Goal: Task Accomplishment & Management: Use online tool/utility

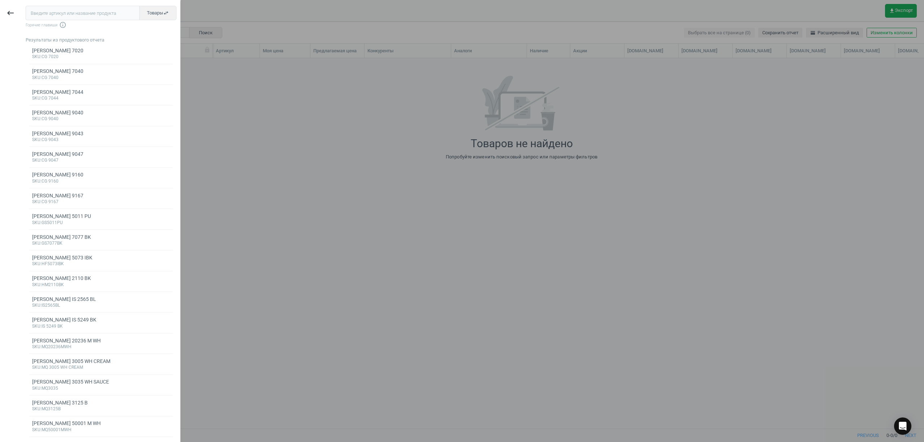
scroll to position [356, 797]
click at [64, 13] on input "text" at bounding box center [83, 13] width 114 height 14
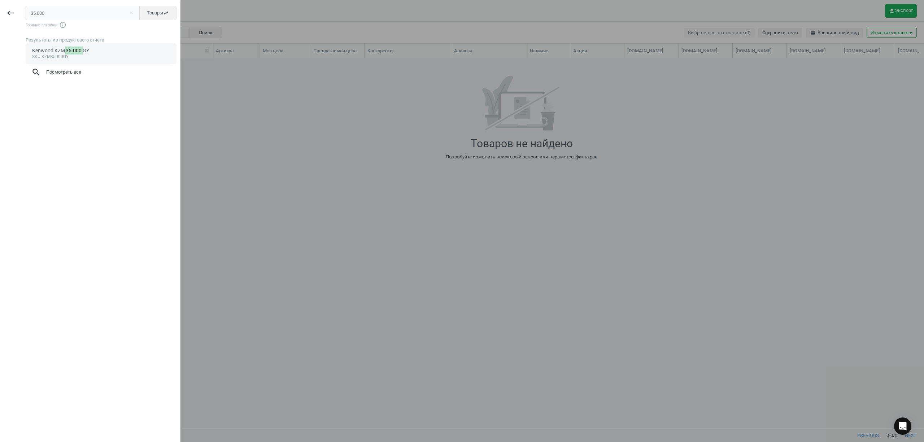
type input "35.000"
click at [103, 57] on div "sku :KZM35000GY" at bounding box center [101, 57] width 138 height 6
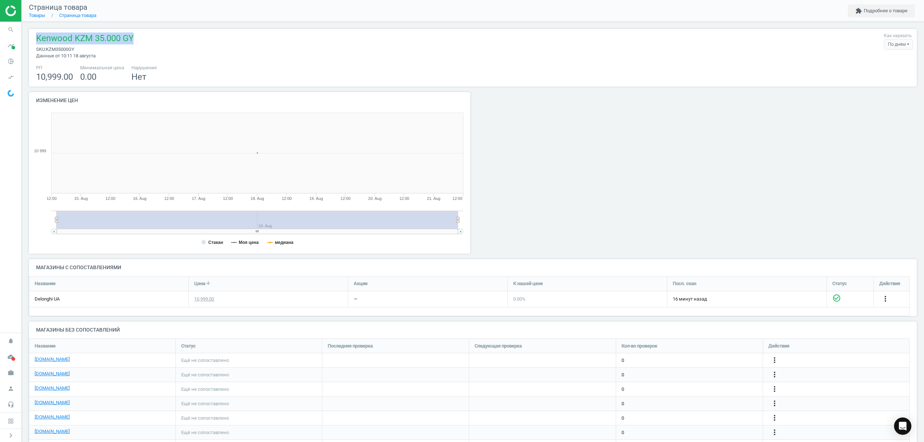
drag, startPoint x: 142, startPoint y: 41, endPoint x: 36, endPoint y: 38, distance: 105.4
click at [36, 38] on div "Kenwood KZM 35.000 GY sku : KZM35000GY Данные от 10:11 18 августа Как нарезать …" at bounding box center [472, 45] width 881 height 27
copy span "Kenwood KZM 35.000 GY"
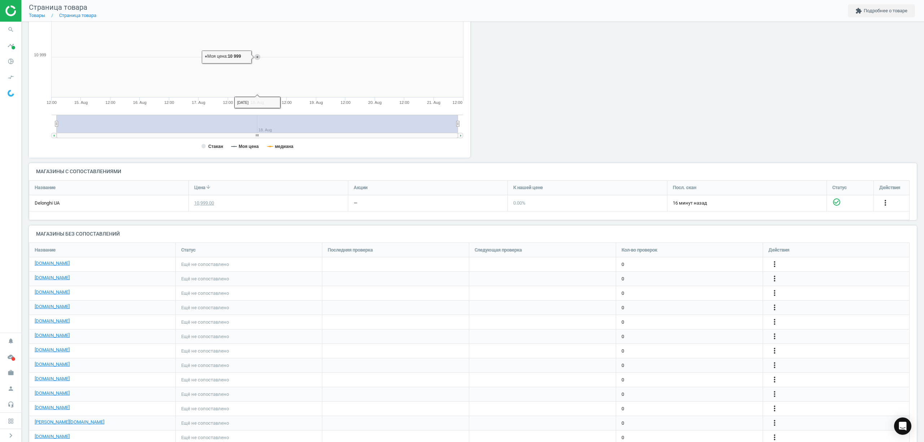
scroll to position [144, 0]
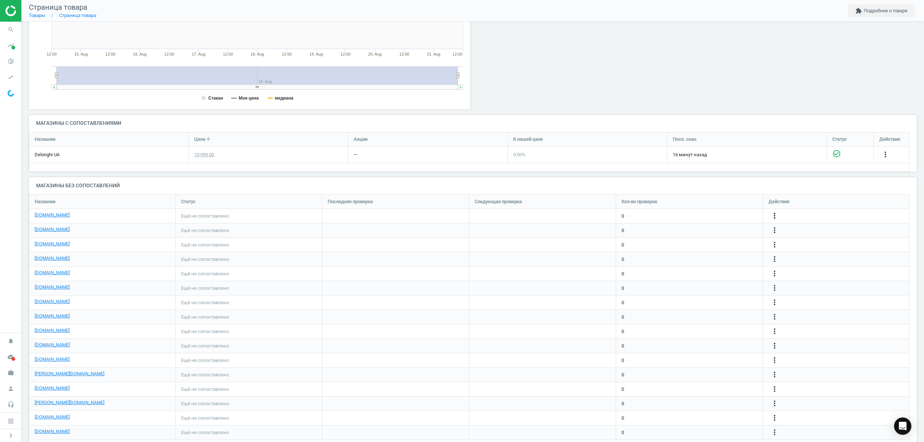
click at [881, 159] on icon "more_vert" at bounding box center [885, 154] width 9 height 9
click at [687, 214] on link "Изменить ссылку/опцию" at bounding box center [718, 213] width 99 height 11
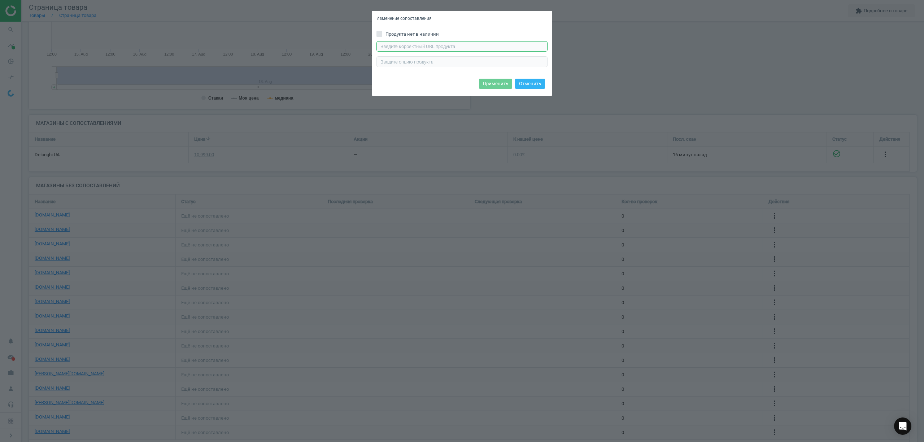
click at [430, 46] on input "text" at bounding box center [462, 46] width 171 height 11
paste input "https://bt.rozetka.com.ua/ua/514985284/p514985284/"
type input "https://bt.rozetka.com.ua/ua/514985284/p514985284/"
click at [500, 81] on button "Применить" at bounding box center [495, 84] width 33 height 10
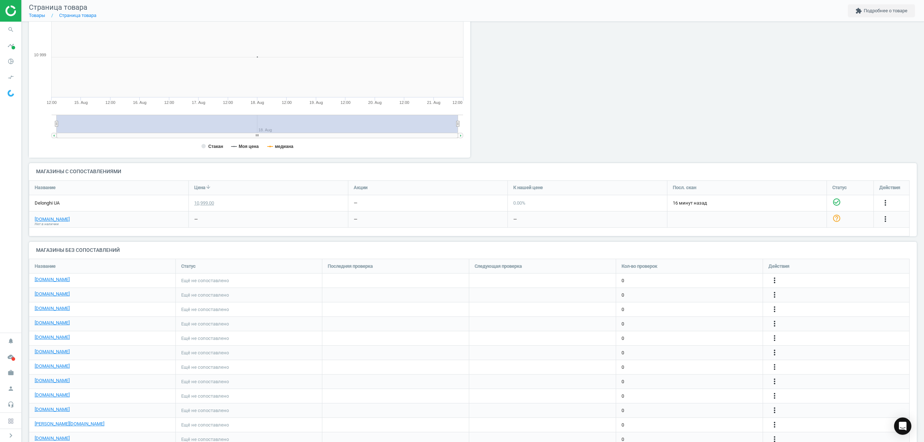
scroll to position [165, 0]
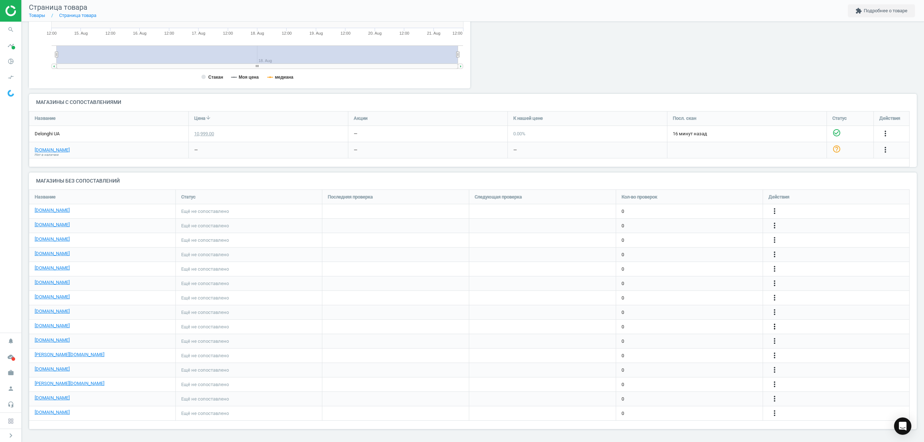
click at [776, 324] on icon "more_vert" at bounding box center [774, 326] width 9 height 9
click at [702, 324] on link "Изменить ссылку/опцию" at bounding box center [718, 323] width 99 height 11
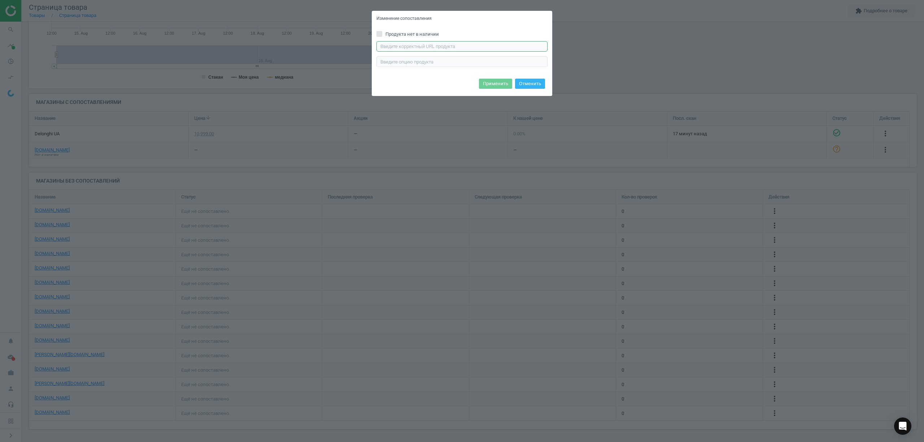
click at [419, 49] on input "text" at bounding box center [462, 46] width 171 height 11
paste input "https://www.itbox.ua/ru/product/Kuhonniy_kombayn_Kenwood_KZM_35000_GY_KZM35000G…"
type input "https://www.itbox.ua/ru/product/Kuhonniy_kombayn_Kenwood_KZM_35000_GY_KZM35000G…"
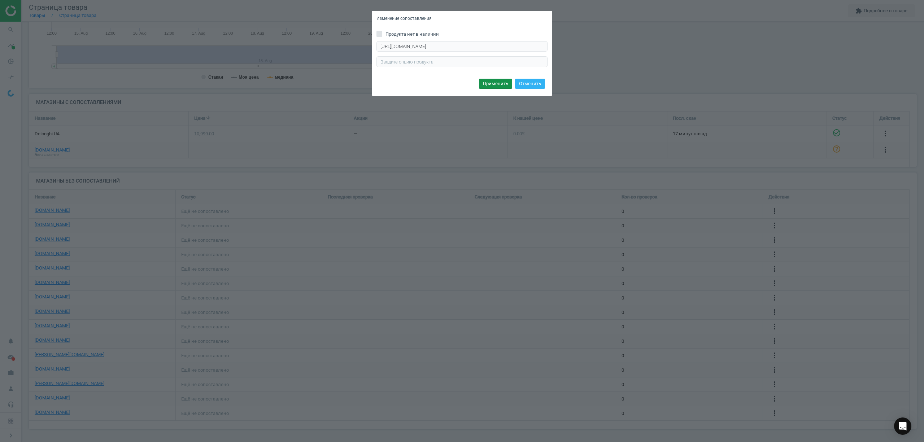
click at [492, 87] on button "Применить" at bounding box center [495, 84] width 33 height 10
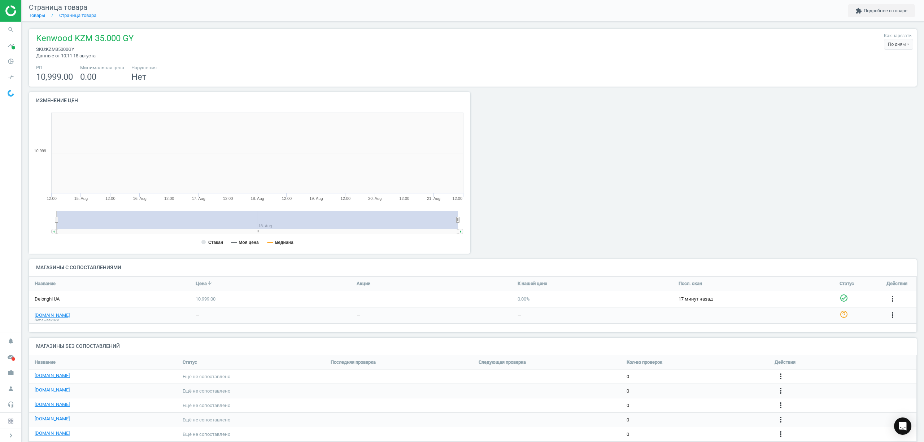
scroll to position [159, 452]
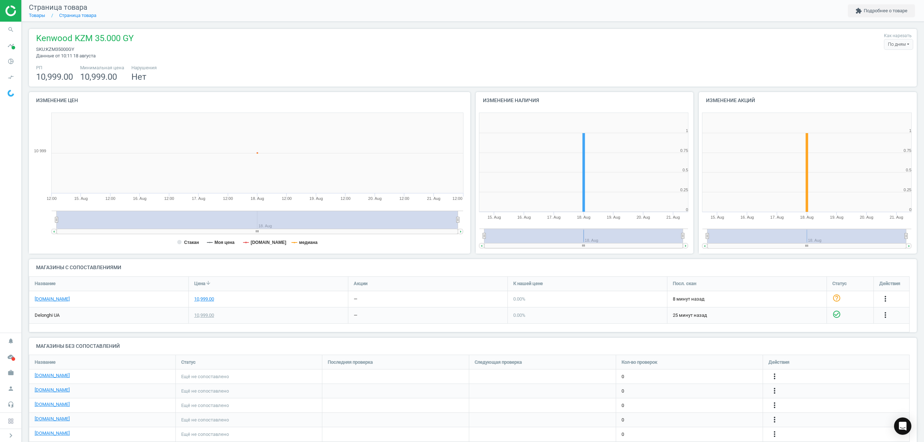
scroll to position [96, 0]
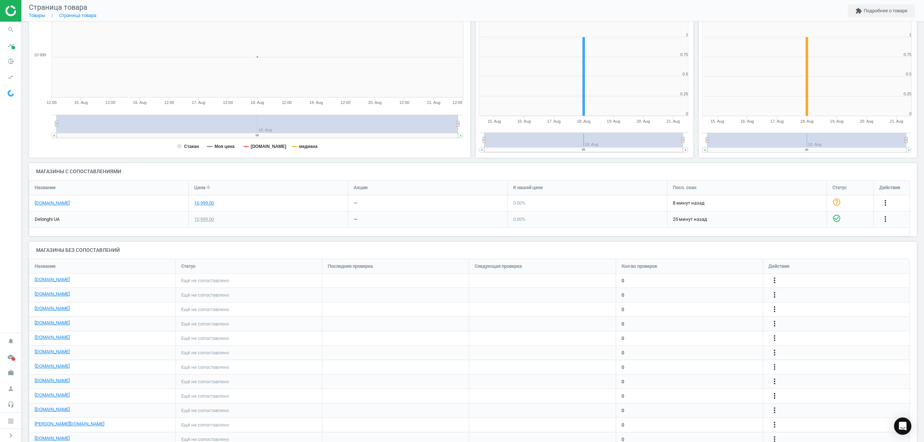
click at [775, 398] on icon "more_vert" at bounding box center [774, 396] width 9 height 9
click at [702, 392] on link "Изменить ссылку/опцию" at bounding box center [718, 392] width 99 height 11
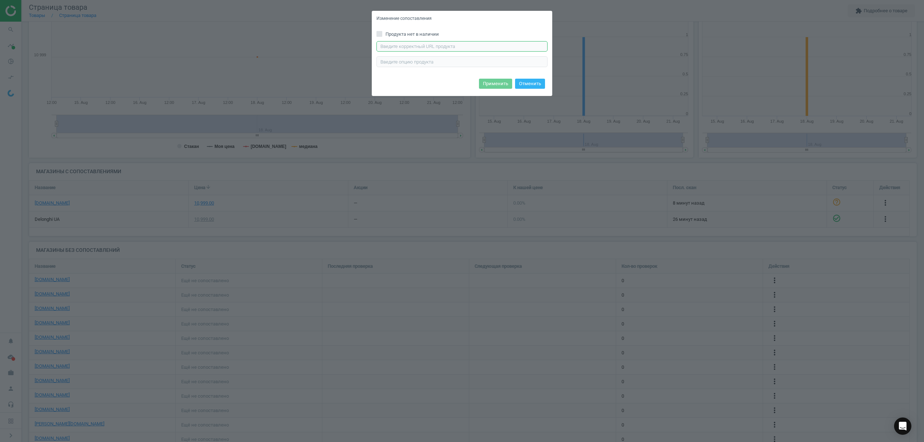
click at [410, 46] on input "text" at bounding box center [462, 46] width 171 height 11
paste input "[URL][DOMAIN_NAME]"
type input "[URL][DOMAIN_NAME]"
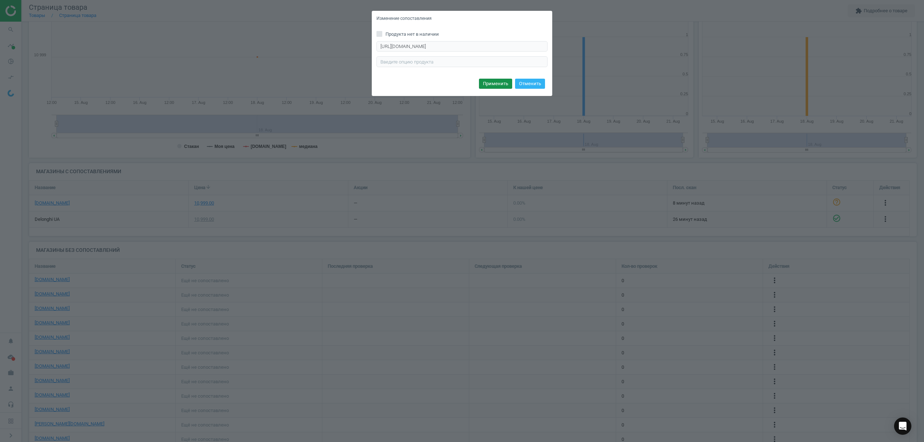
click at [500, 84] on button "Применить" at bounding box center [495, 84] width 33 height 10
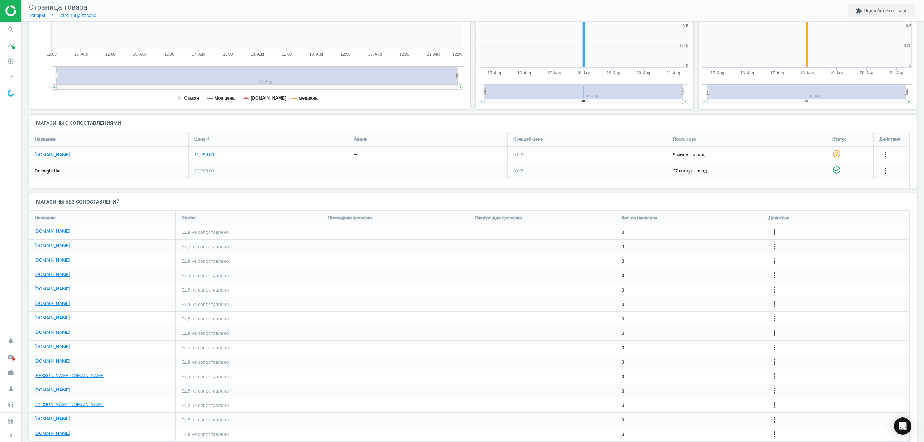
scroll to position [165, 0]
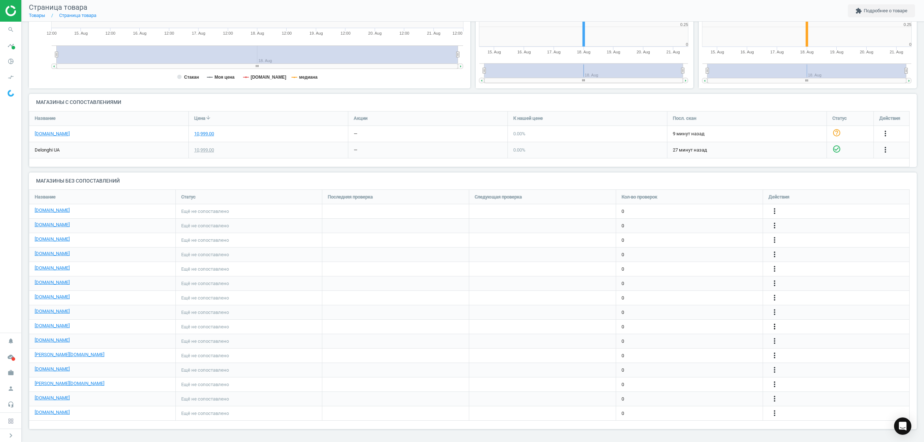
click at [776, 324] on icon "more_vert" at bounding box center [774, 326] width 9 height 9
click at [691, 324] on link "Изменить ссылку/опцию" at bounding box center [718, 323] width 99 height 11
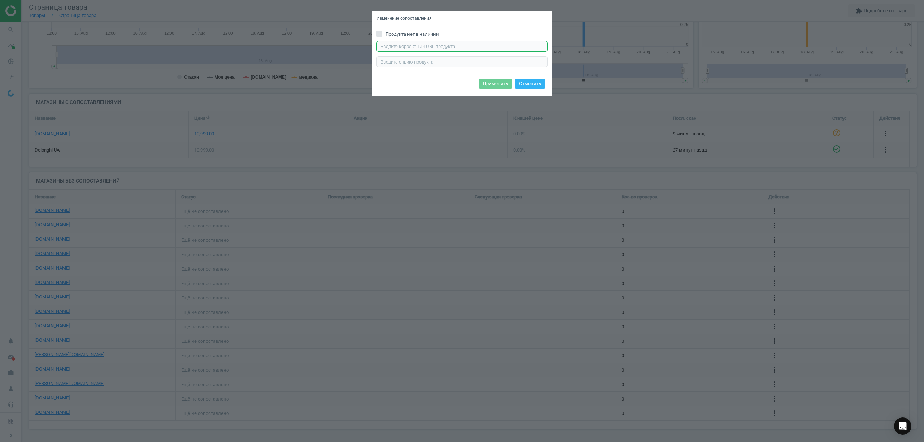
click at [432, 45] on input "text" at bounding box center [462, 46] width 171 height 11
paste input "https://www.itbox.ua/ru/product/Kuhonniy_kombayn_Kenwood_KZM_35000_GY_KZM35000G…"
type input "https://www.itbox.ua/ru/product/Kuhonniy_kombayn_Kenwood_KZM_35000_GY_KZM35000G…"
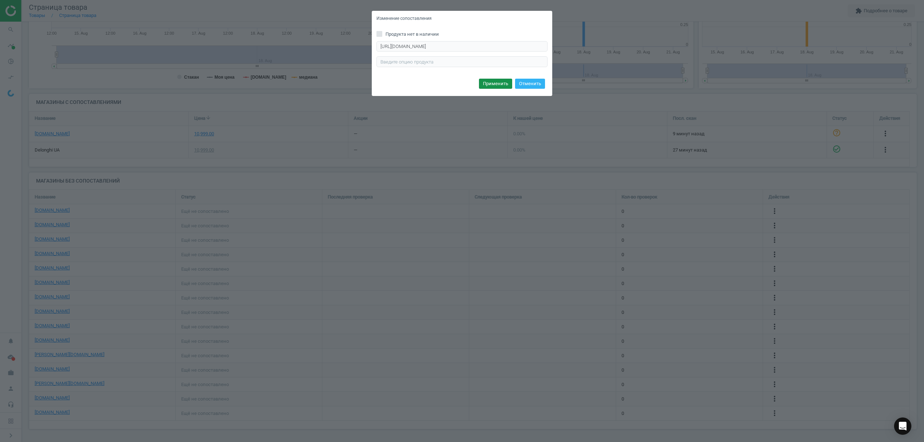
click at [487, 83] on button "Применить" at bounding box center [495, 84] width 33 height 10
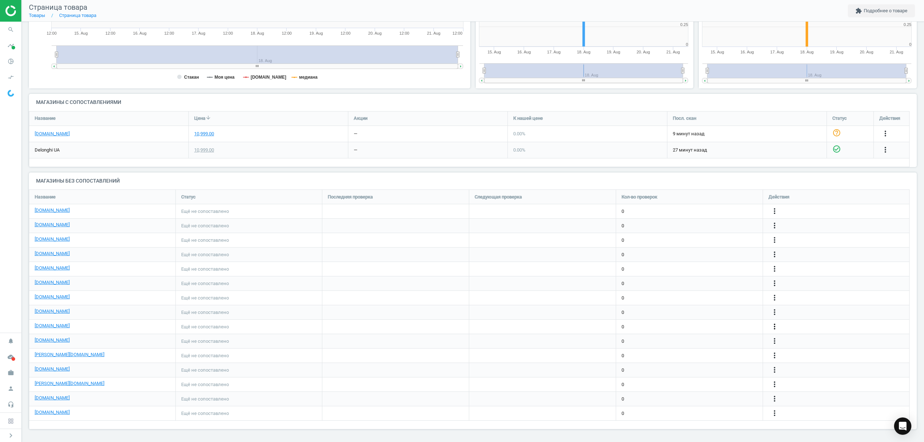
click at [774, 328] on icon "more_vert" at bounding box center [774, 326] width 9 height 9
click at [706, 323] on link "Изменить ссылку/опцию" at bounding box center [718, 323] width 99 height 11
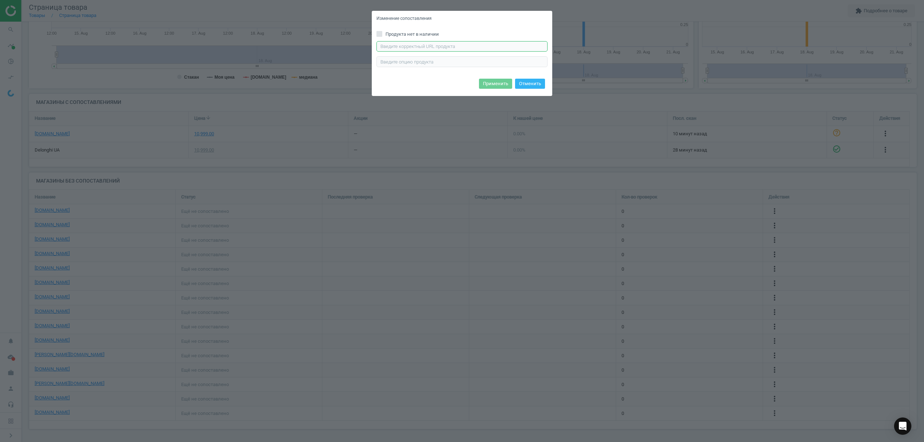
click at [387, 48] on input "text" at bounding box center [462, 46] width 171 height 11
paste input "https://www.itbox.ua/ru/product/Kuhonniy_kombayn_Kenwood_KZM_35000_GY_KZM35000G…"
type input "https://www.itbox.ua/ru/product/Kuhonniy_kombayn_Kenwood_KZM_35000_GY_KZM35000G…"
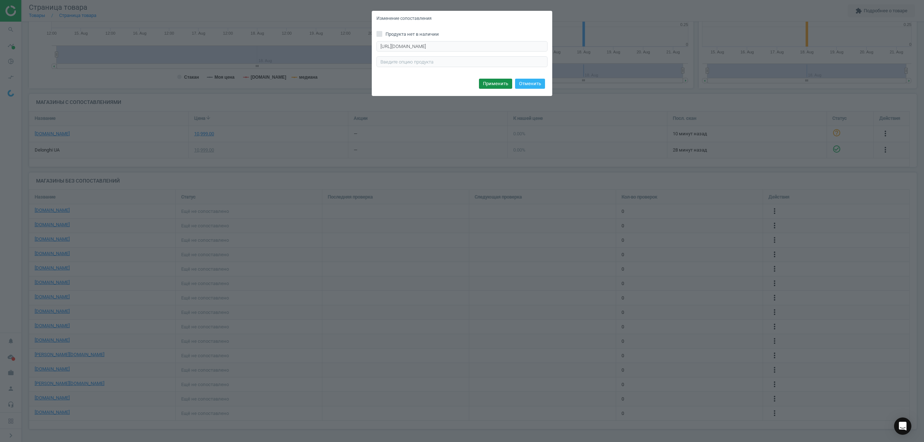
click at [491, 84] on button "Применить" at bounding box center [495, 84] width 33 height 10
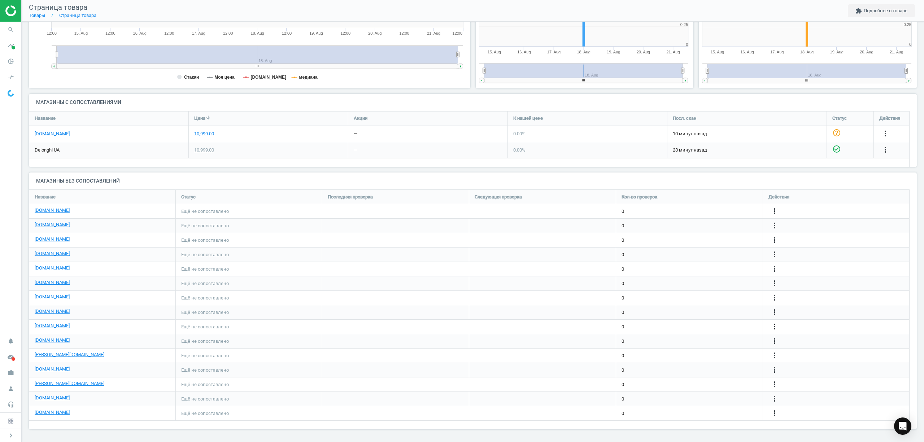
click at [774, 328] on icon "more_vert" at bounding box center [774, 326] width 9 height 9
click at [710, 326] on link "Изменить ссылку/опцию" at bounding box center [718, 323] width 99 height 11
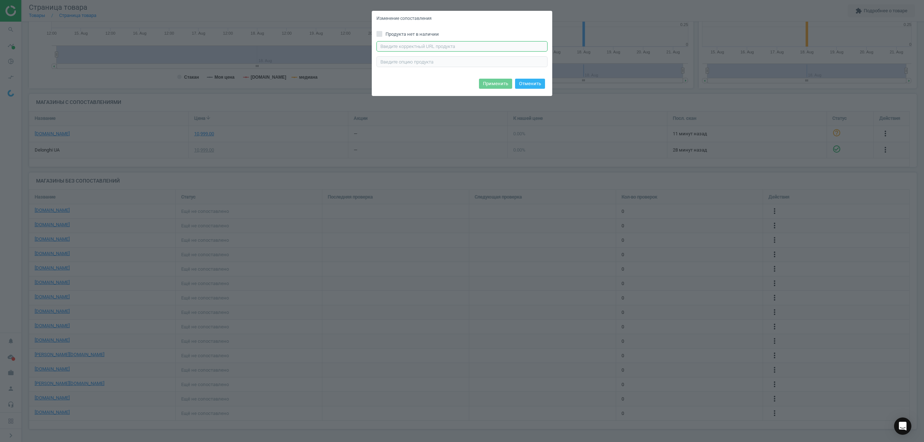
click at [406, 48] on input "text" at bounding box center [462, 46] width 171 height 11
paste input "https://www.itbox.ua/ru/product/Kuhonniy_kombayn_Kenwood_KZM_35000_GY_KZM35000G…"
type input "https://www.itbox.ua/ru/product/Kuhonniy_kombayn_Kenwood_KZM_35000_GY_KZM35000G…"
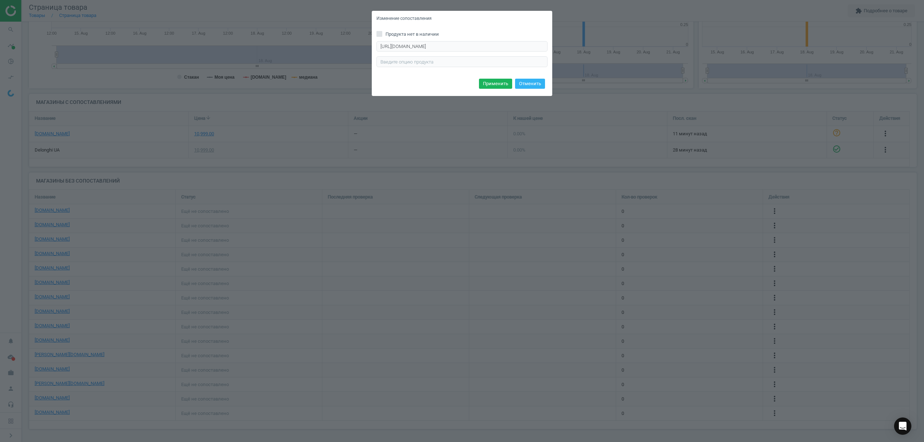
click at [383, 83] on div "Применить Отменить" at bounding box center [462, 86] width 180 height 19
click at [490, 84] on button "Применить" at bounding box center [495, 84] width 33 height 10
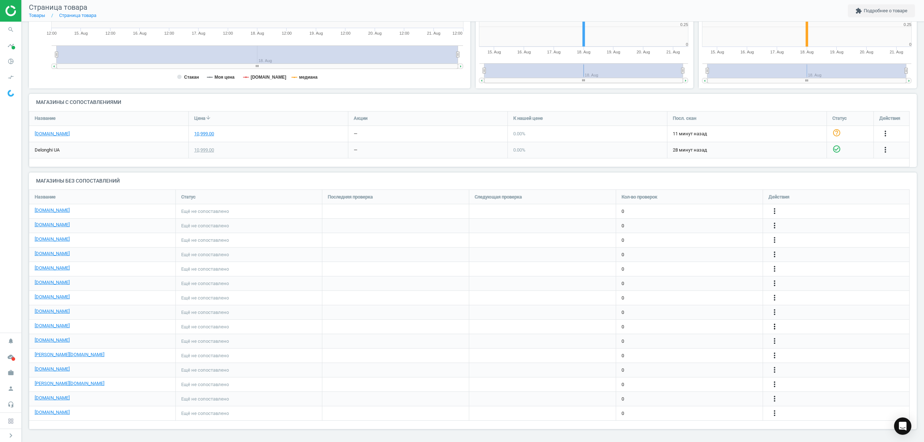
click at [774, 327] on icon "more_vert" at bounding box center [774, 326] width 9 height 9
click at [687, 322] on link "Изменить ссылку/опцию" at bounding box center [718, 323] width 99 height 11
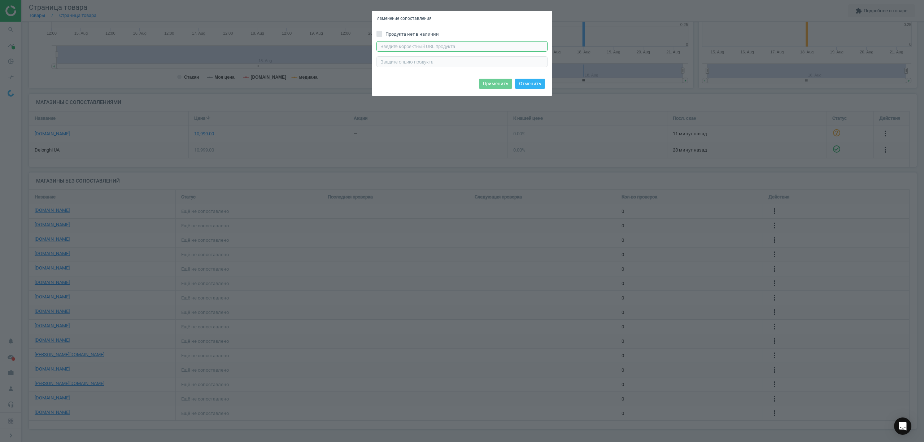
click at [397, 47] on input "text" at bounding box center [462, 46] width 171 height 11
paste input "https://www.itbox.ua/ru/product/Kuhonniy_kombayn_Kenwood_KZM_35000_GY_KZM35000G…"
type input "https://www.itbox.ua/ru/product/Kuhonniy_kombayn_Kenwood_KZM_35000_GY_KZM35000G…"
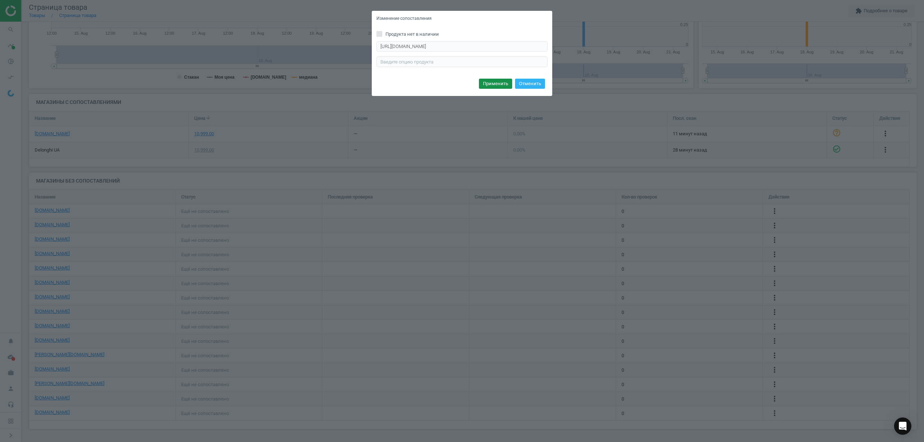
click at [505, 82] on button "Применить" at bounding box center [495, 84] width 33 height 10
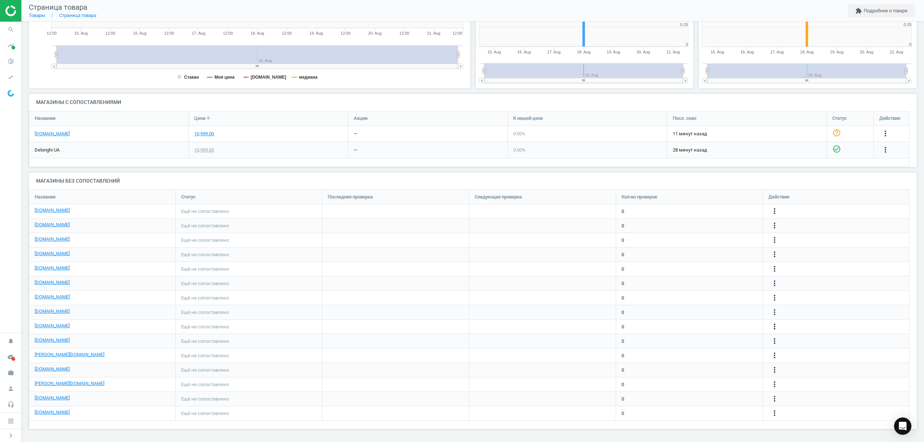
click at [775, 326] on icon "more_vert" at bounding box center [774, 326] width 9 height 9
click at [722, 323] on link "Изменить ссылку/опцию" at bounding box center [718, 323] width 99 height 11
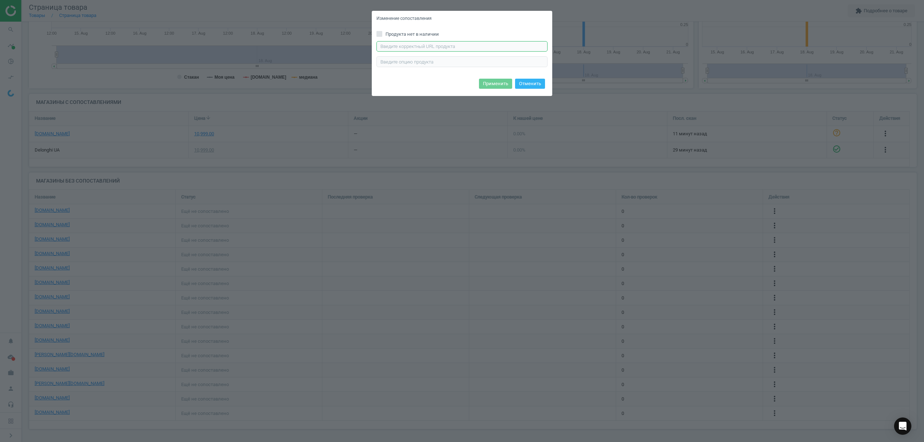
click at [383, 48] on input "text" at bounding box center [462, 46] width 171 height 11
paste input "https://www.itbox.ua/ru/product/Kuhonniy_kombayn_Kenwood_KZM_35000_GY_KZM35000G…"
type input "https://www.itbox.ua/ru/product/Kuhonniy_kombayn_Kenwood_KZM_35000_GY_KZM35000G…"
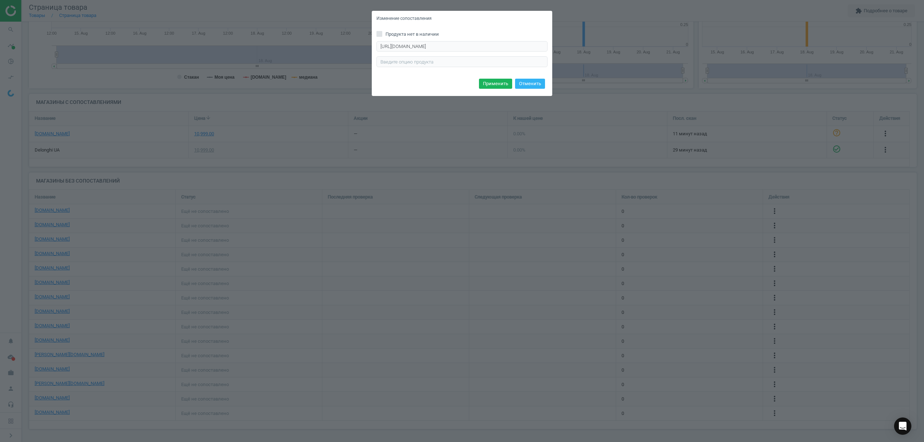
click at [383, 90] on div "Применить Отменить" at bounding box center [462, 86] width 180 height 19
click at [492, 85] on button "Применить" at bounding box center [495, 84] width 33 height 10
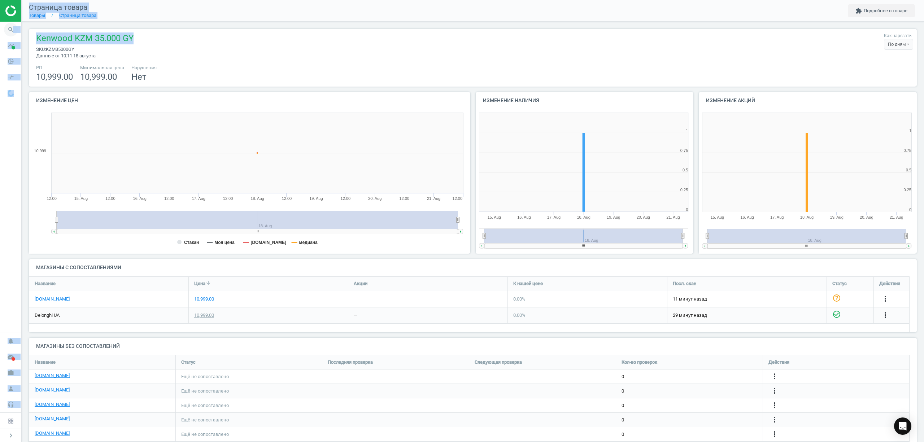
drag, startPoint x: 139, startPoint y: 36, endPoint x: 13, endPoint y: 34, distance: 126.0
click at [13, 34] on section "search Поиск timeline Доставка данных Обзор Сведения о сопоставлениях Сопоставл…" at bounding box center [462, 221] width 924 height 442
click at [169, 36] on div "Kenwood KZM 35.000 GY sku : KZM35000GY Данные от 10:11 18 августа Как нарезать …" at bounding box center [472, 45] width 881 height 27
click at [160, 38] on div "Kenwood KZM 35.000 GY sku : KZM35000GY Данные от 10:11 18 августа Как нарезать …" at bounding box center [472, 45] width 881 height 27
drag, startPoint x: 154, startPoint y: 38, endPoint x: 29, endPoint y: 36, distance: 124.6
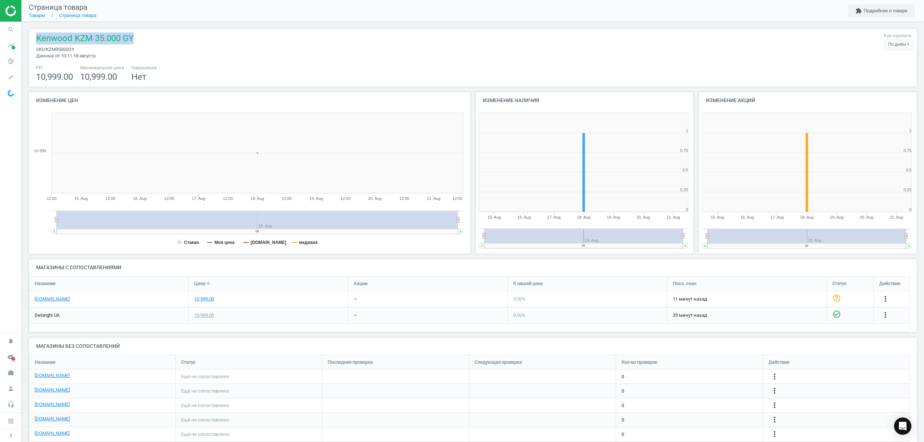
click at [29, 36] on div "Kenwood KZM 35.000 GY sku : KZM35000GY Данные от 10:11 18 августа Как нарезать …" at bounding box center [473, 58] width 888 height 58
copy span "Kenwood KZM 35.000 GY"
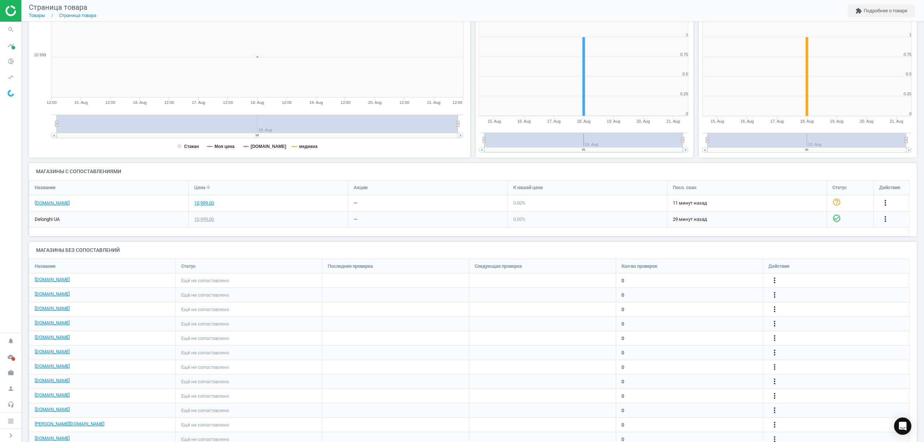
scroll to position [165, 0]
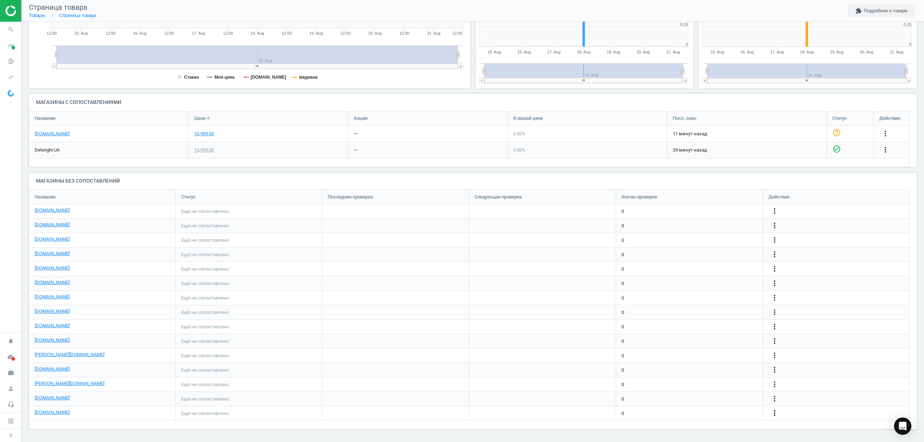
click at [775, 414] on icon "more_vert" at bounding box center [774, 413] width 9 height 9
click at [692, 408] on link "Изменить ссылку/опцию" at bounding box center [718, 410] width 99 height 11
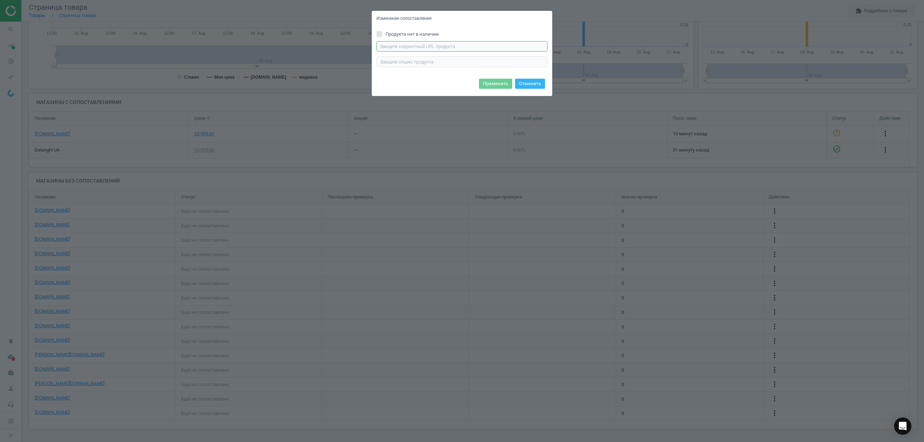
click at [417, 46] on input "text" at bounding box center [462, 46] width 171 height 11
paste input "https://www.moyo.ua/ua/kukhonnaya_mashina_kenwood_kzm35_000gy/657570.html?utm_s…"
type input "https://www.moyo.ua/ua/kukhonnaya_mashina_kenwood_kzm35_000gy/657570.html?utm_s…"
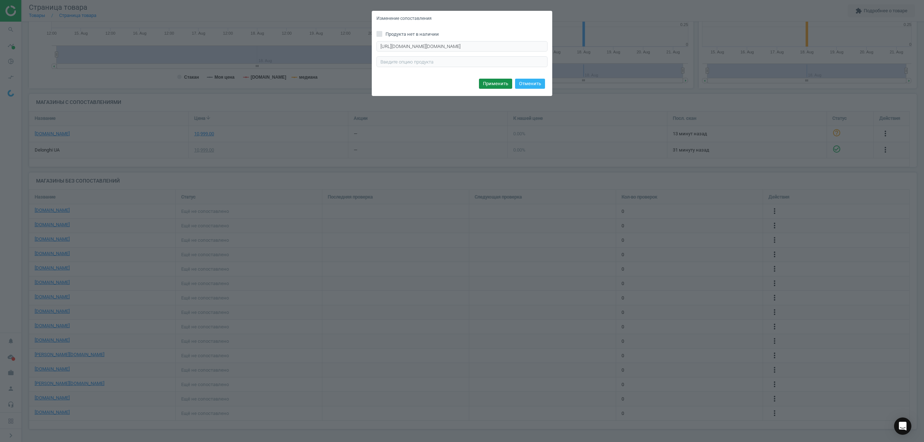
click at [487, 83] on button "Применить" at bounding box center [495, 84] width 33 height 10
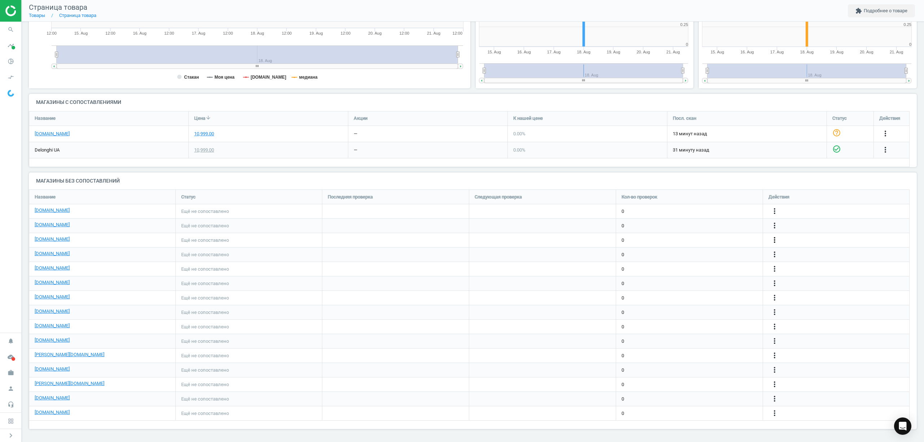
click at [775, 241] on icon "more_vert" at bounding box center [774, 240] width 9 height 9
click at [688, 236] on link "Изменить ссылку/опцию" at bounding box center [718, 236] width 99 height 11
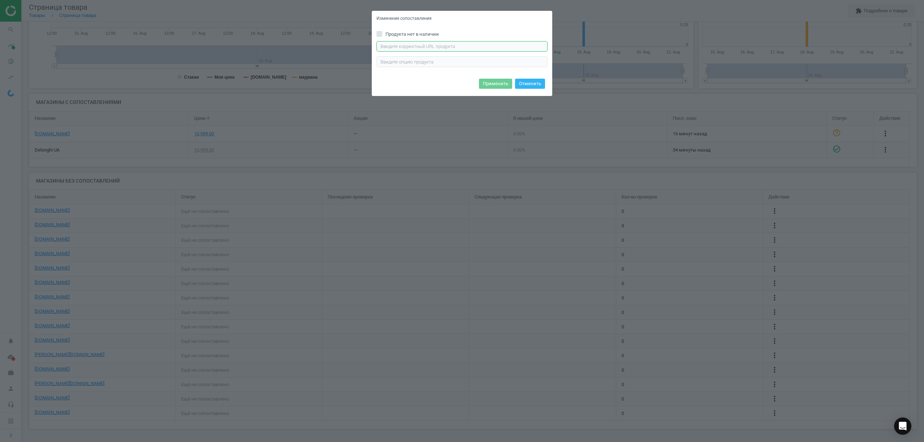
click at [392, 45] on input "text" at bounding box center [462, 46] width 171 height 11
paste input "https://www.foxtrot.com.ua/uk/shop/kuhonniye-mashiniy-i-kombajniy-kenwood-kzm35…"
type input "https://www.foxtrot.com.ua/uk/shop/kuhonniye-mashiniy-i-kombajniy-kenwood-kzm35…"
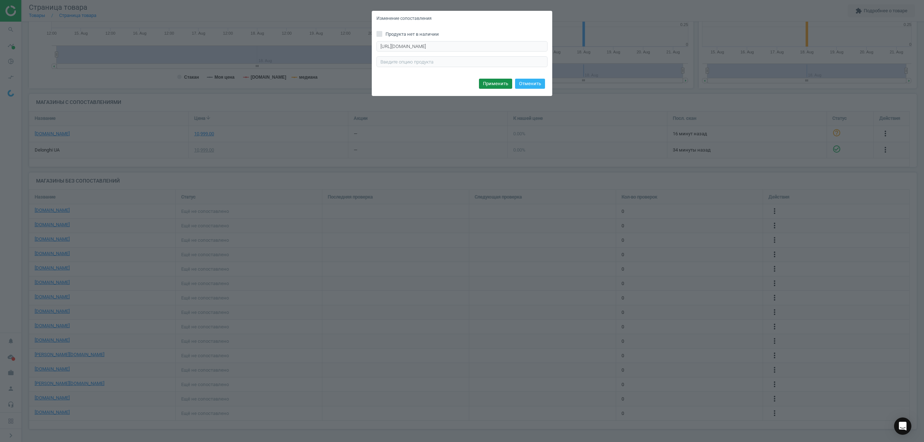
click at [487, 81] on button "Применить" at bounding box center [495, 84] width 33 height 10
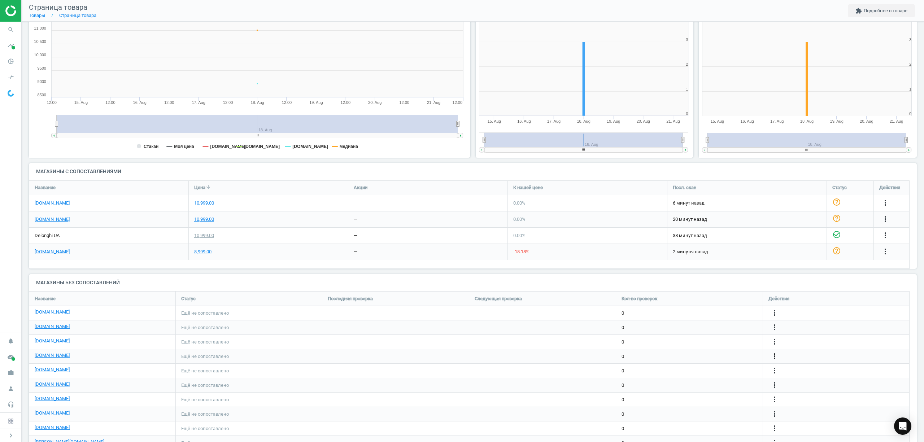
click at [773, 357] on icon "more_vert" at bounding box center [774, 356] width 9 height 9
click at [705, 352] on link "Изменить ссылку/опцию" at bounding box center [718, 353] width 99 height 11
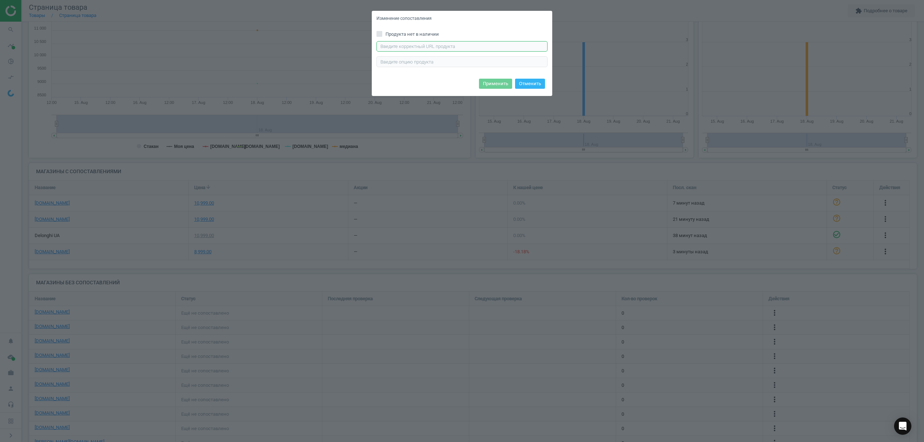
click at [426, 44] on input "text" at bounding box center [462, 46] width 171 height 11
paste input "[URL][DOMAIN_NAME][PERSON_NAME]"
type input "[URL][DOMAIN_NAME][PERSON_NAME]"
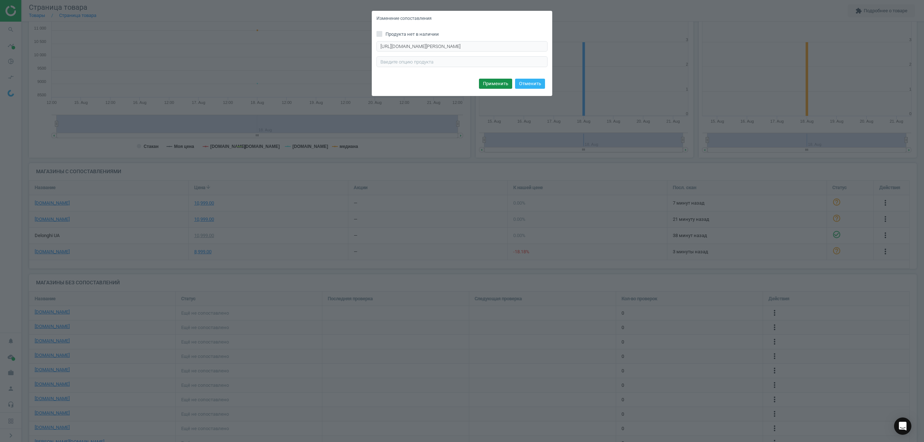
click at [490, 83] on button "Применить" at bounding box center [495, 84] width 33 height 10
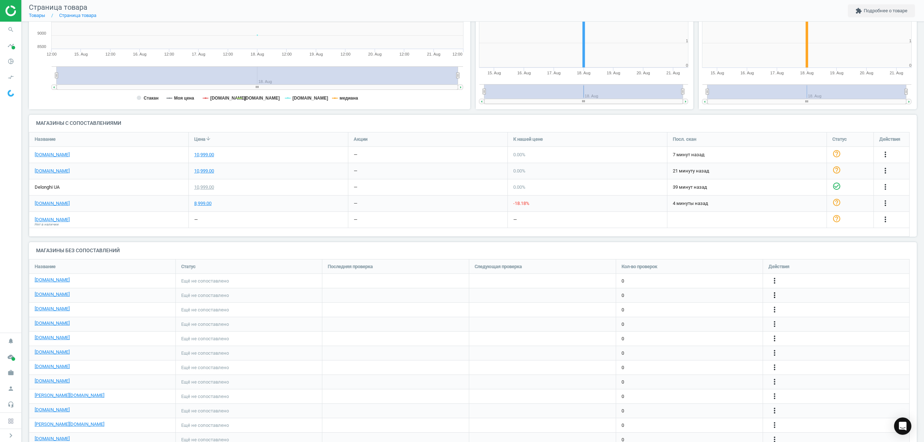
click at [881, 175] on icon "more_vert" at bounding box center [885, 170] width 9 height 9
click at [775, 295] on icon "more_vert" at bounding box center [774, 295] width 9 height 9
click at [881, 175] on icon "more_vert" at bounding box center [885, 170] width 9 height 9
click at [689, 293] on link "Изменить ссылку/опцию" at bounding box center [718, 292] width 99 height 11
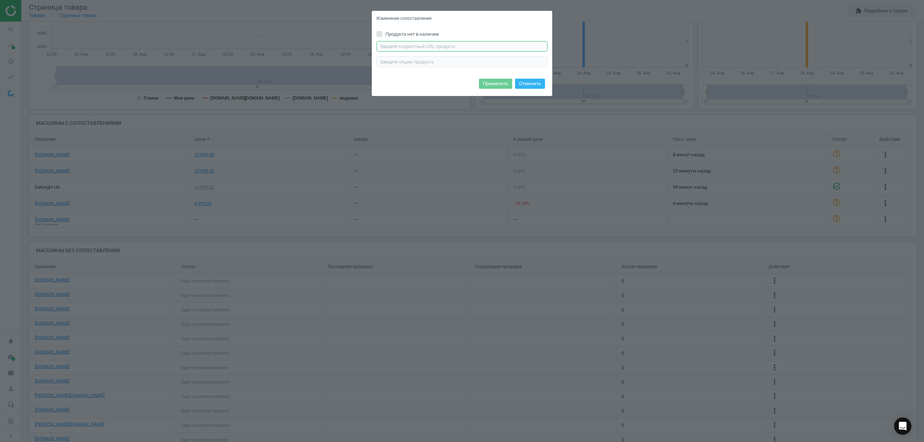
click at [395, 43] on input "text" at bounding box center [462, 46] width 171 height 11
paste input "https://comfy.ua/ua/planetarnyj-mikser-kenwood-kzm35-000gy.html"
type input "https://comfy.ua/ua/planetarnyj-mikser-kenwood-kzm35-000gy.html"
click at [497, 82] on button "Применить" at bounding box center [495, 84] width 33 height 10
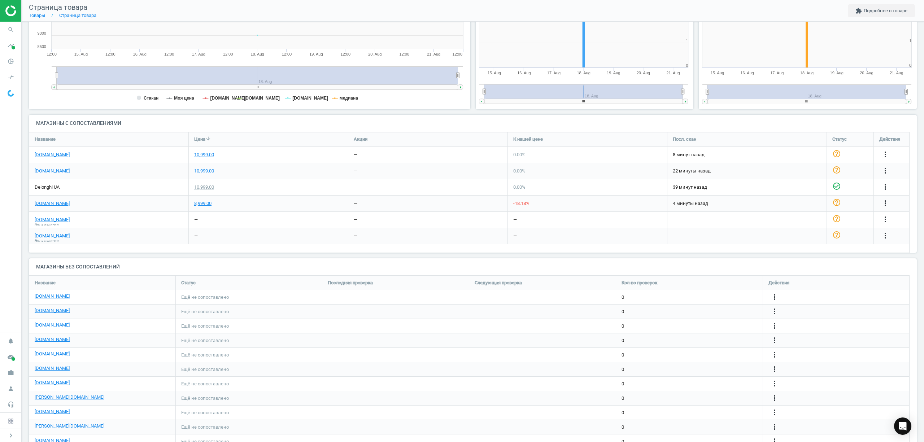
scroll to position [173, 0]
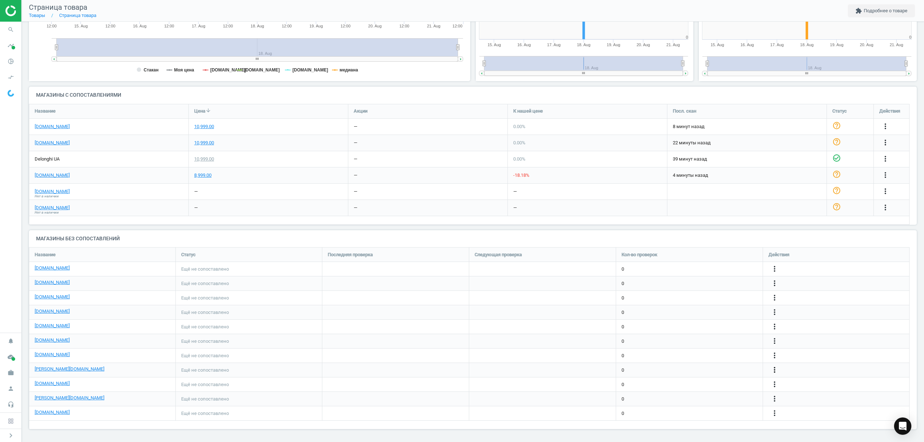
click at [770, 370] on icon "more_vert" at bounding box center [774, 370] width 9 height 9
click at [691, 367] on link "Изменить ссылку/опцию" at bounding box center [718, 366] width 99 height 11
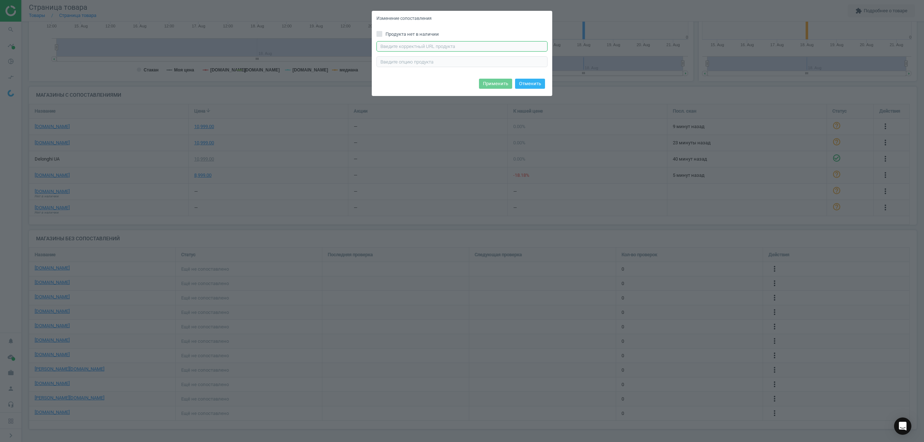
click at [422, 43] on input "text" at bounding box center [462, 46] width 171 height 11
paste input "[URL][DOMAIN_NAME]"
drag, startPoint x: 532, startPoint y: 45, endPoint x: 305, endPoint y: 38, distance: 227.5
click at [305, 38] on div "Изменение сопоставления Продукта нет в наличии [URL][DOMAIN_NAME] Введите прави…" at bounding box center [462, 221] width 924 height 442
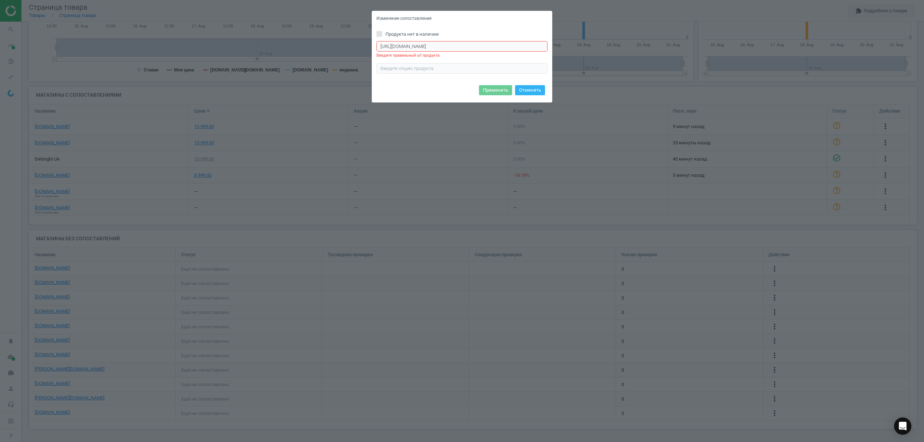
type input "o.htm"
drag, startPoint x: 413, startPoint y: 46, endPoint x: 308, endPoint y: 40, distance: 105.2
click at [308, 40] on div "Изменение сопоставления Продукта нет в наличии o.htm Введите правильный url про…" at bounding box center [462, 221] width 924 height 442
paste input "[URL][DOMAIN_NAME]"
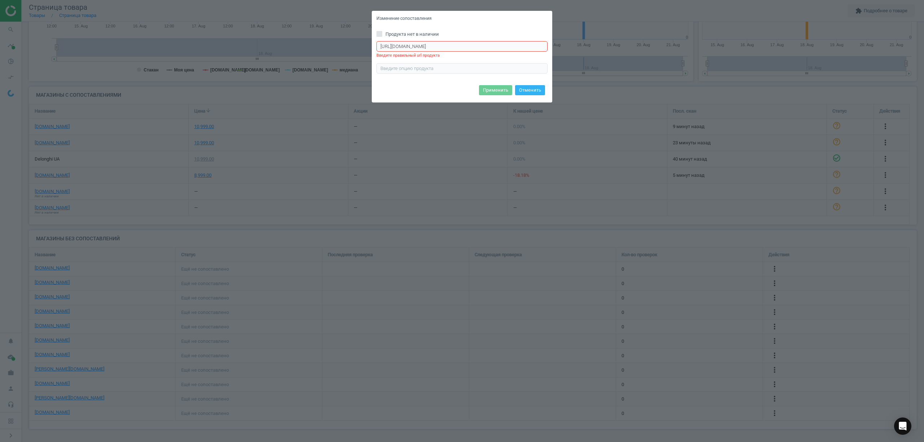
type input "[URL][DOMAIN_NAME]"
click at [526, 92] on button "Отменить" at bounding box center [530, 90] width 30 height 10
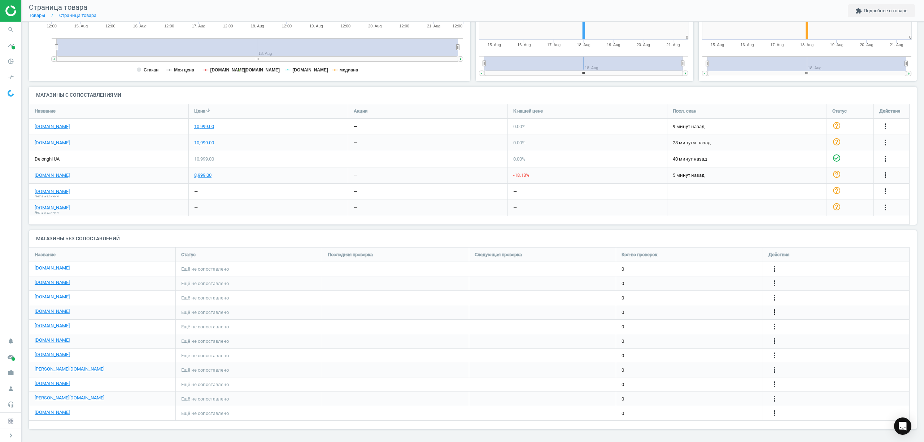
click at [881, 179] on icon "more_vert" at bounding box center [885, 175] width 9 height 9
click at [709, 310] on link "Изменить ссылку/опцию" at bounding box center [718, 309] width 99 height 11
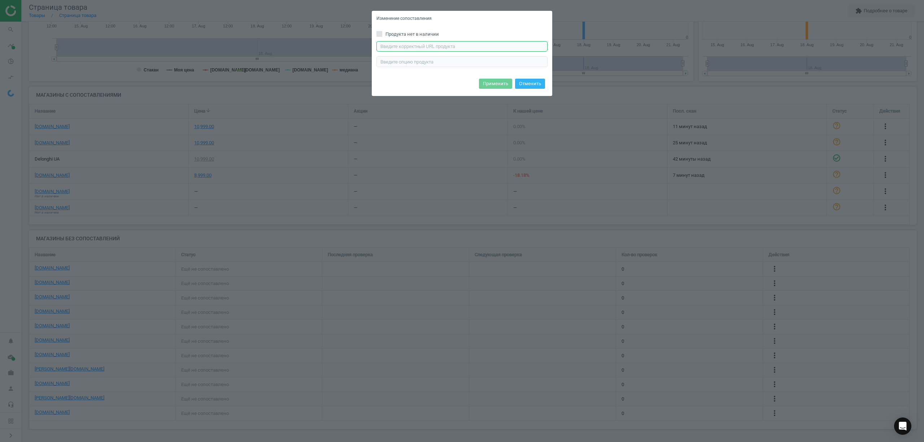
click at [393, 50] on input "text" at bounding box center [462, 46] width 171 height 11
paste input "https://f.ua/ua/kenwood/kzm-35-000-gy.html"
type input "https://f.ua/ua/kenwood/kzm-35-000-gy.html"
click at [499, 83] on button "Применить" at bounding box center [495, 84] width 33 height 10
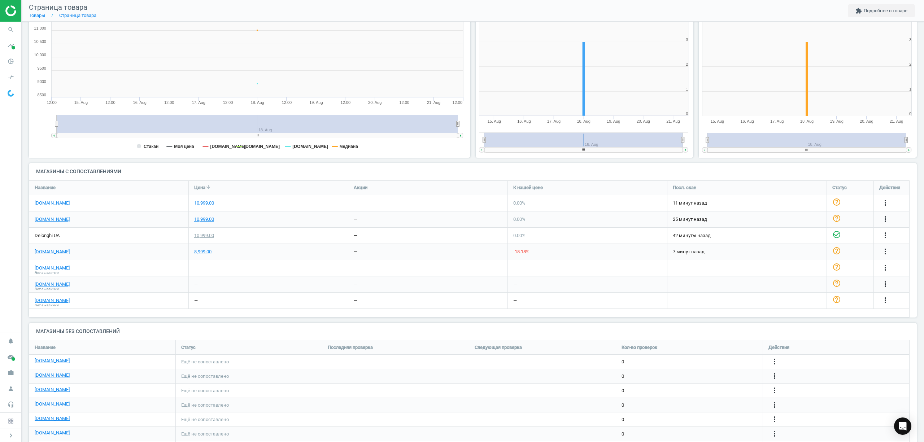
scroll to position [175, 0]
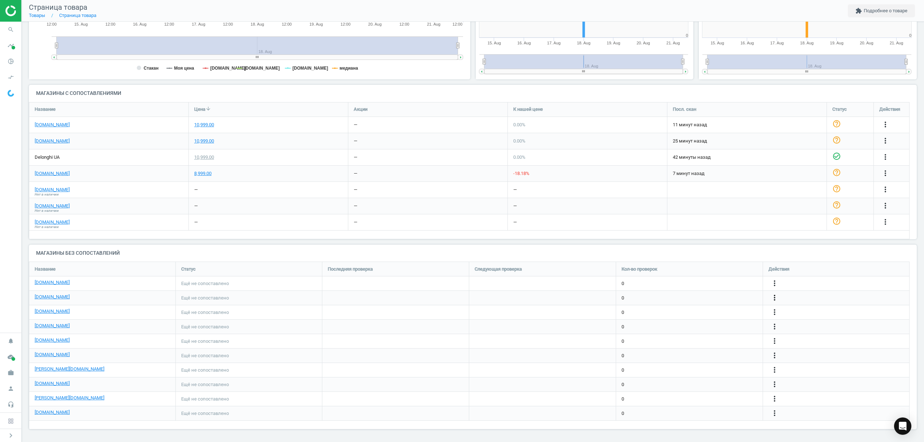
click at [881, 145] on icon "more_vert" at bounding box center [885, 140] width 9 height 9
click at [721, 295] on link "Изменить ссылку/опцию" at bounding box center [718, 294] width 99 height 11
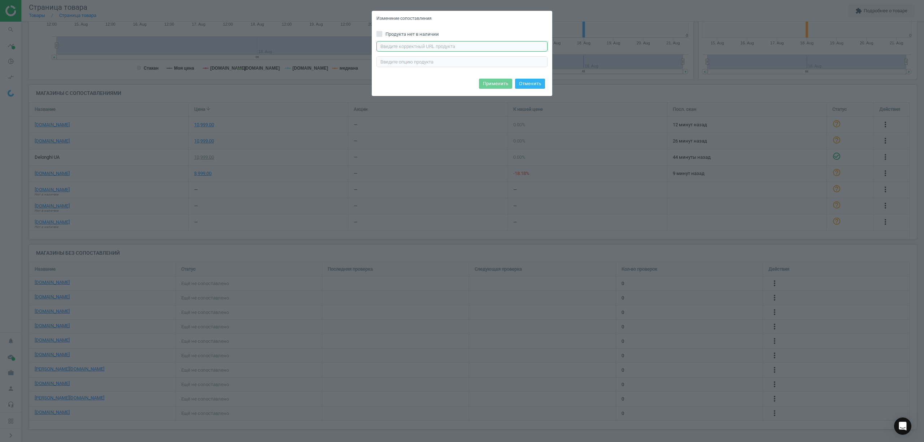
click at [410, 47] on input "text" at bounding box center [462, 46] width 171 height 11
paste input "https://epicentrk.ua/ua/shop/kukhonna-mashyna-kenwood-kzm35-000gy-go-collection…"
type input "https://epicentrk.ua/ua/shop/kukhonna-mashyna-kenwood-kzm35-000gy-go-collection…"
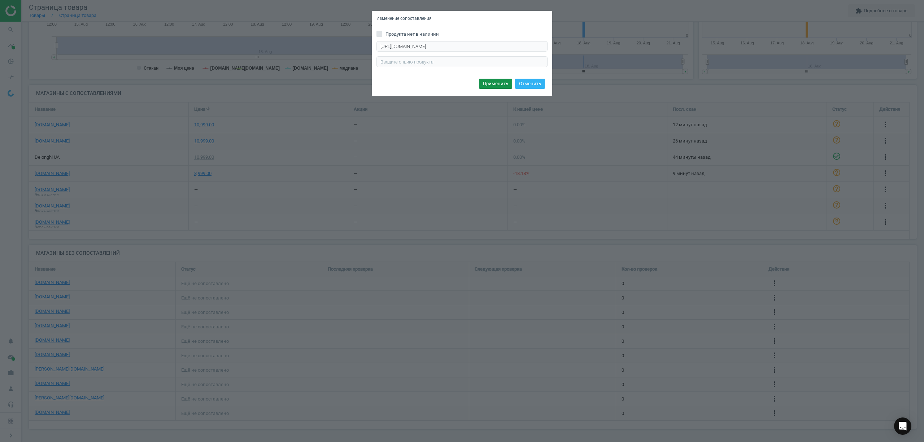
click at [490, 86] on button "Применить" at bounding box center [495, 84] width 33 height 10
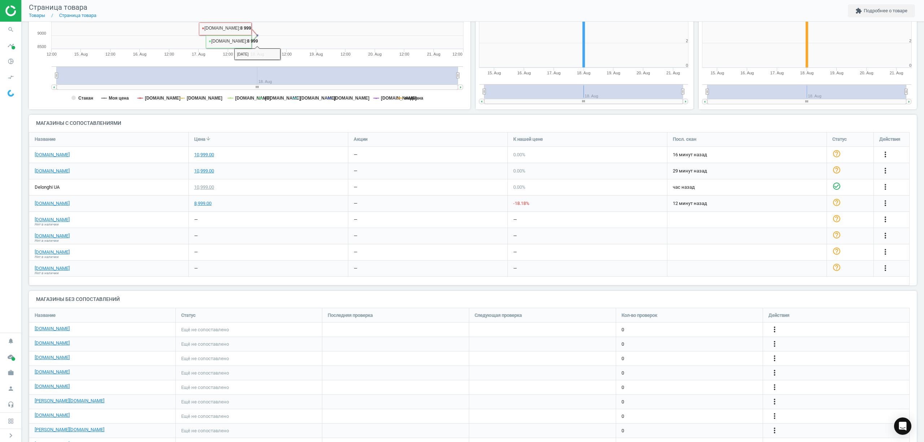
scroll to position [177, 0]
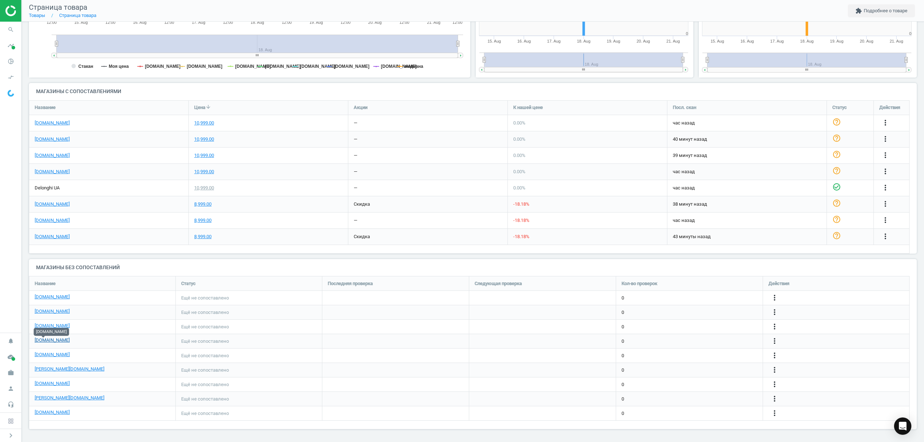
click at [47, 342] on link "[DOMAIN_NAME]" at bounding box center [52, 340] width 35 height 6
click at [48, 337] on div "[DOMAIN_NAME]" at bounding box center [51, 332] width 35 height 12
click at [773, 341] on icon "more_vert" at bounding box center [774, 341] width 9 height 9
click at [696, 335] on link "Изменить ссылку/опцию" at bounding box center [718, 337] width 99 height 11
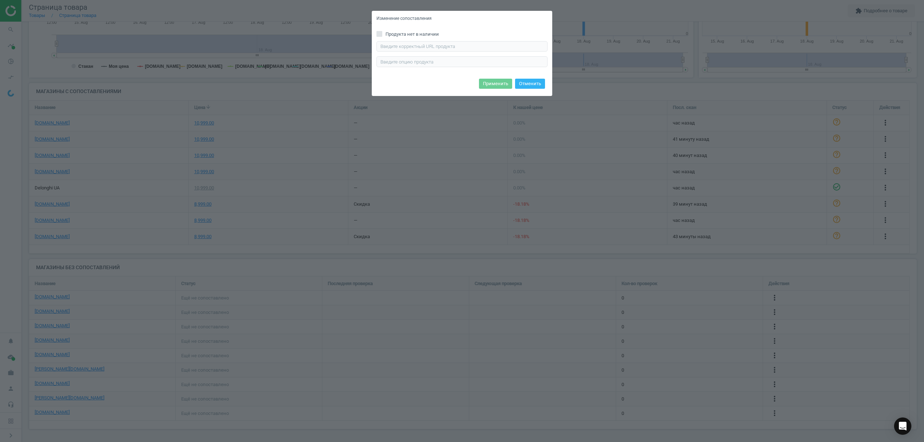
click at [395, 53] on div "Введите правильный url продукта" at bounding box center [462, 54] width 171 height 26
click at [397, 49] on input "text" at bounding box center [462, 46] width 171 height 11
paste input "[URL][DOMAIN_NAME]"
type input "[URL][DOMAIN_NAME]"
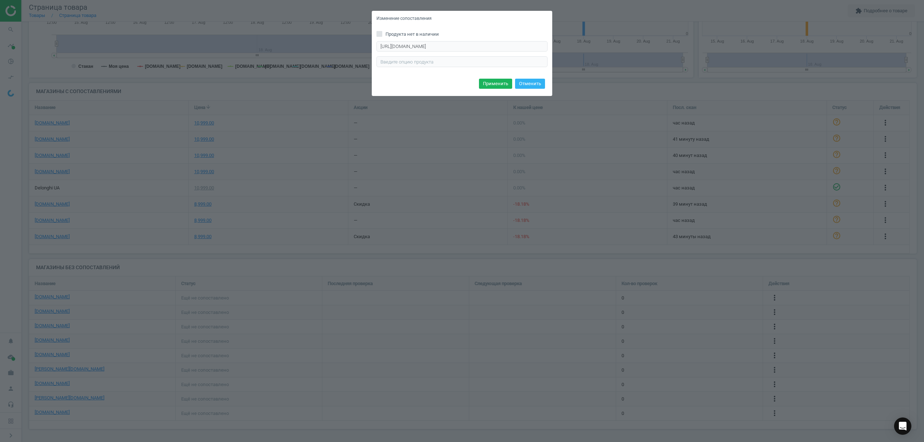
scroll to position [0, 0]
click at [406, 73] on div "Продукта нет в наличии [URL][DOMAIN_NAME] Введите правильный url продукта" at bounding box center [462, 51] width 180 height 50
click at [495, 81] on button "Применить" at bounding box center [495, 84] width 33 height 10
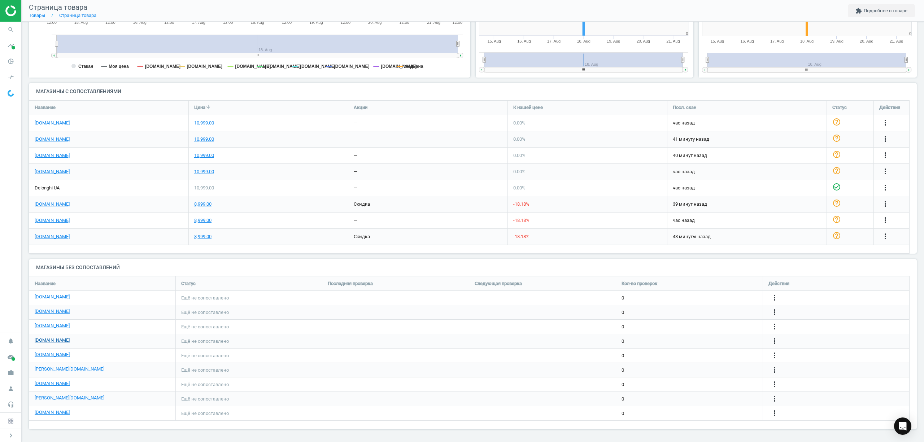
click at [44, 341] on link "[DOMAIN_NAME]" at bounding box center [52, 340] width 35 height 6
